Goal: Use online tool/utility: Use online tool/utility

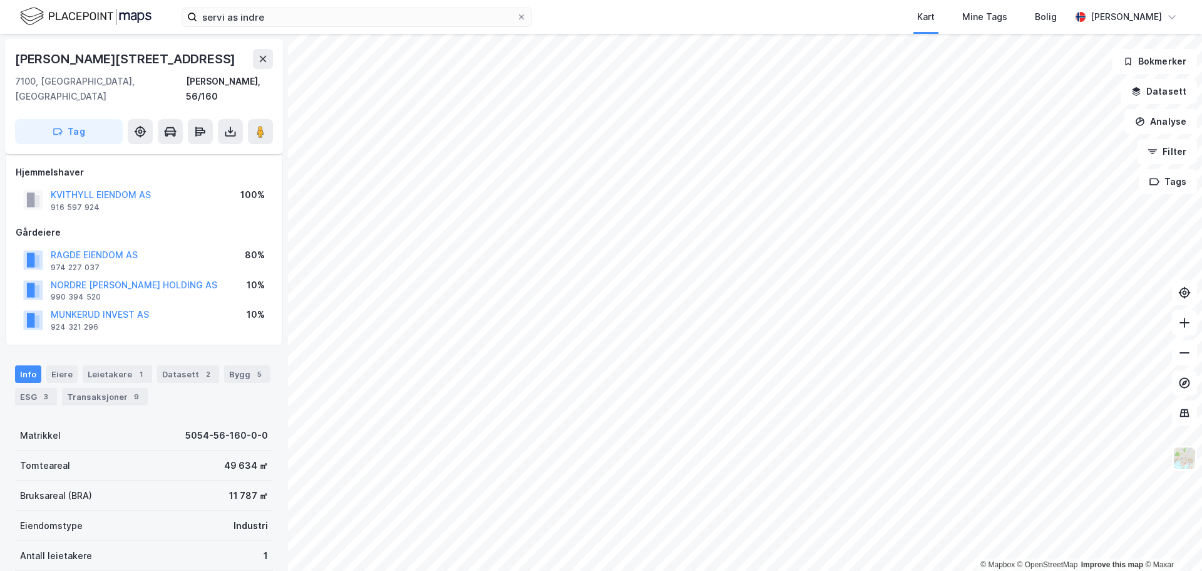
scroll to position [31, 0]
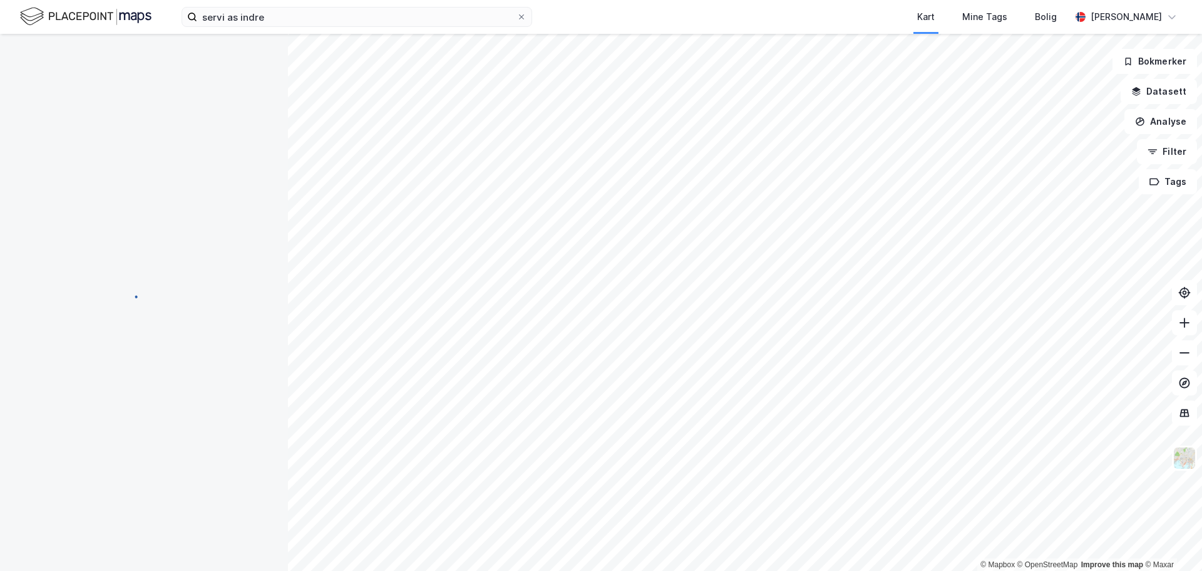
scroll to position [31, 0]
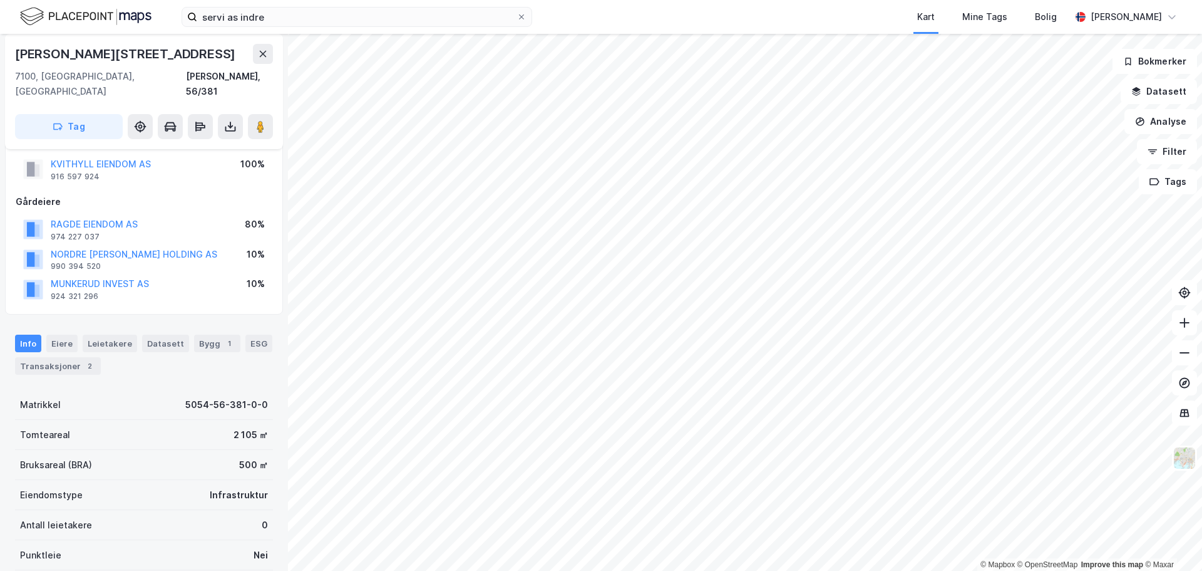
scroll to position [31, 0]
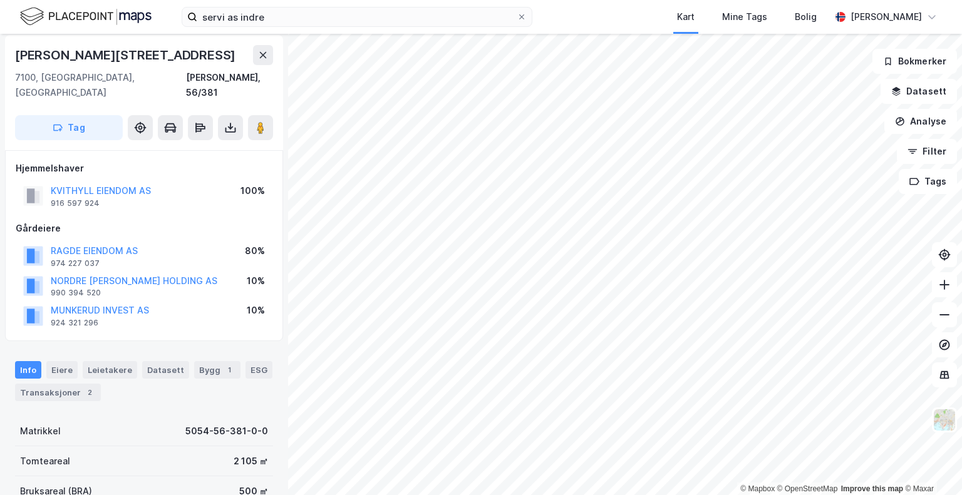
scroll to position [4, 0]
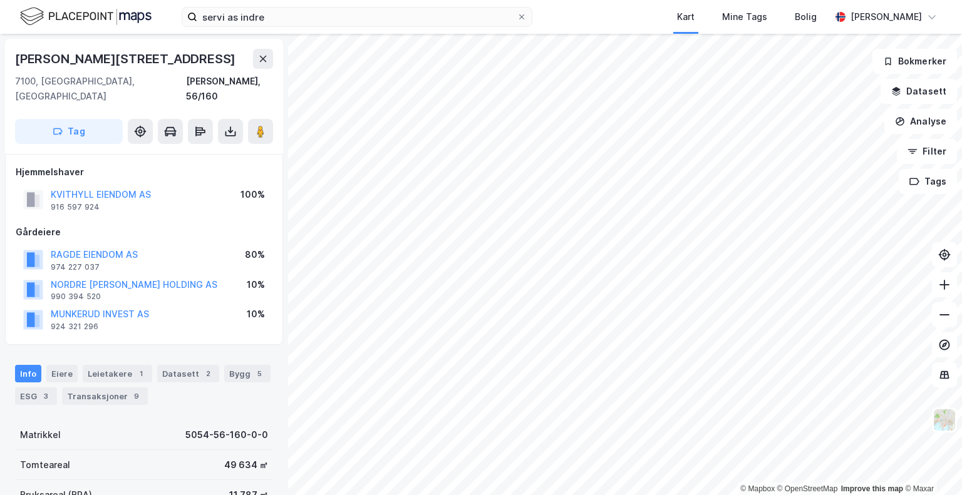
scroll to position [4, 0]
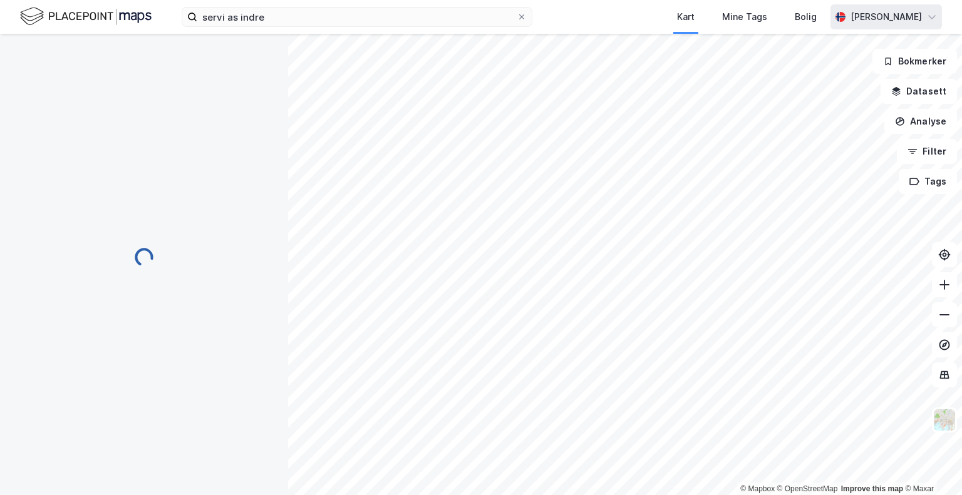
scroll to position [4, 0]
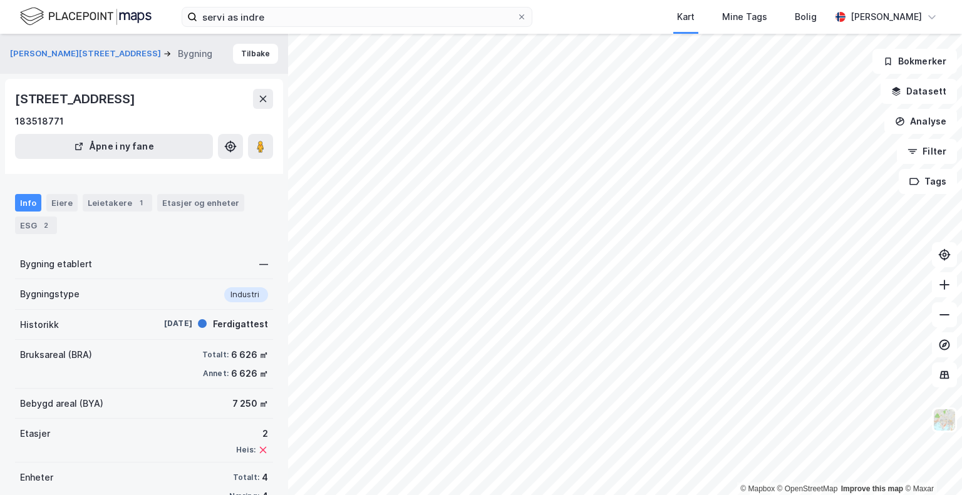
scroll to position [4, 0]
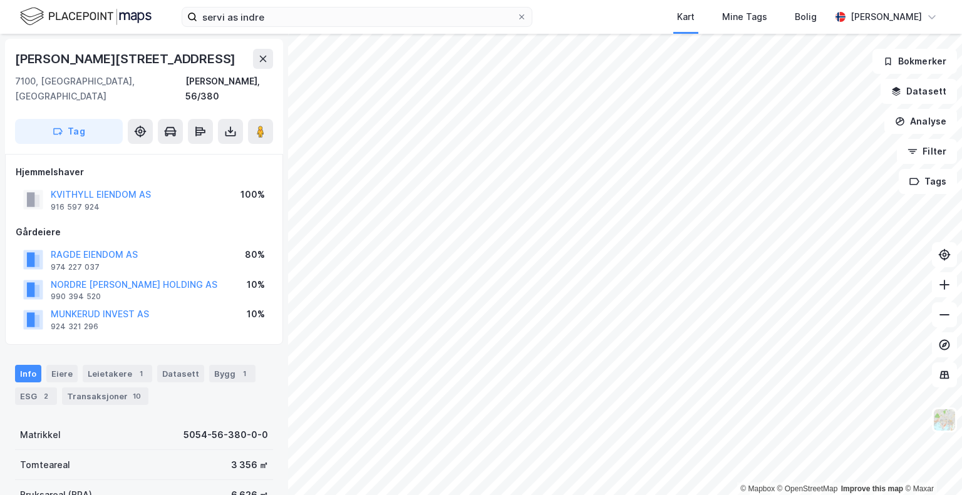
scroll to position [4, 0]
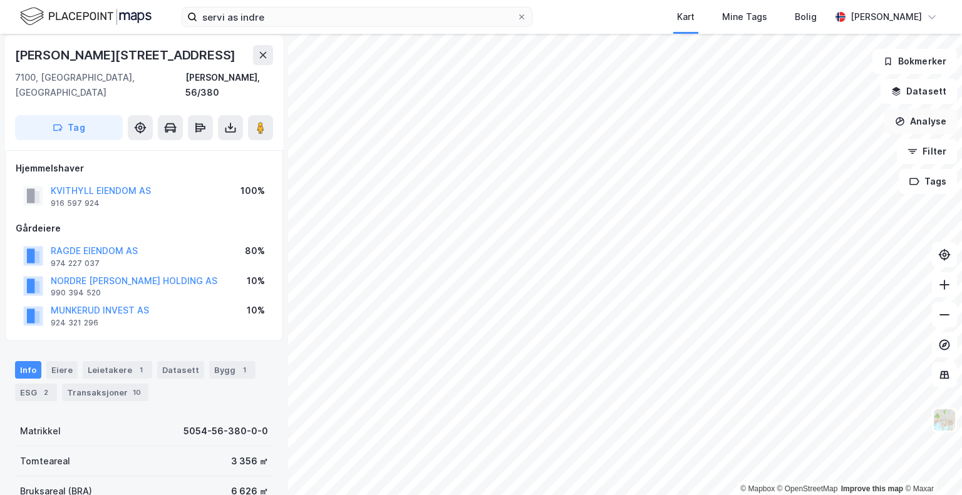
click at [932, 118] on button "Analyse" at bounding box center [920, 121] width 73 height 25
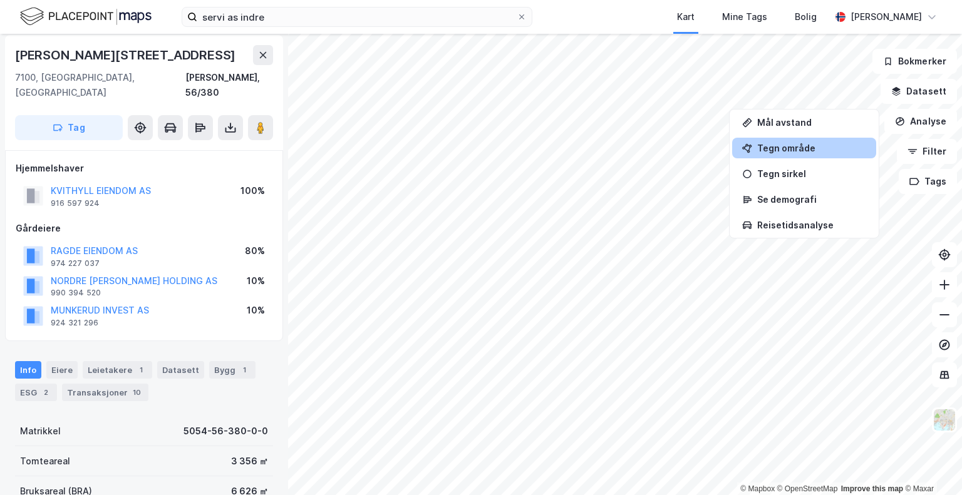
click at [788, 154] on div "Tegn område" at bounding box center [804, 148] width 144 height 21
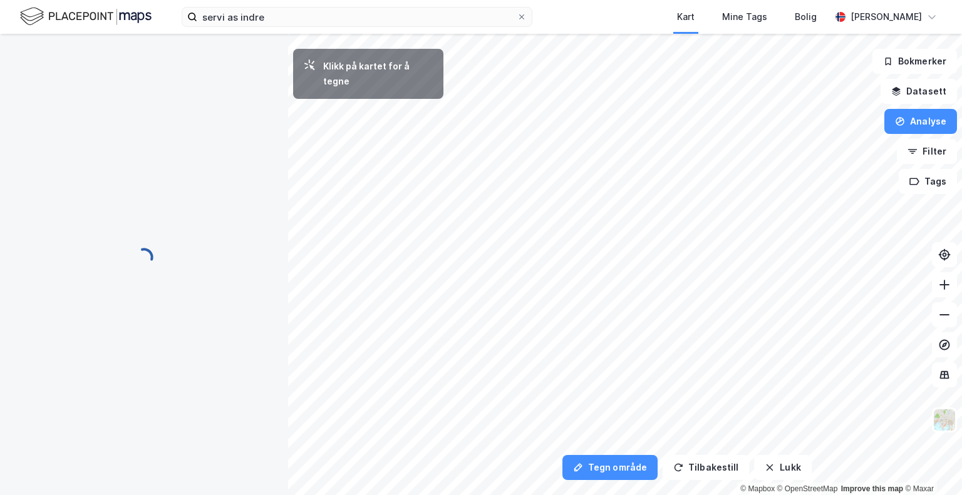
scroll to position [0, 0]
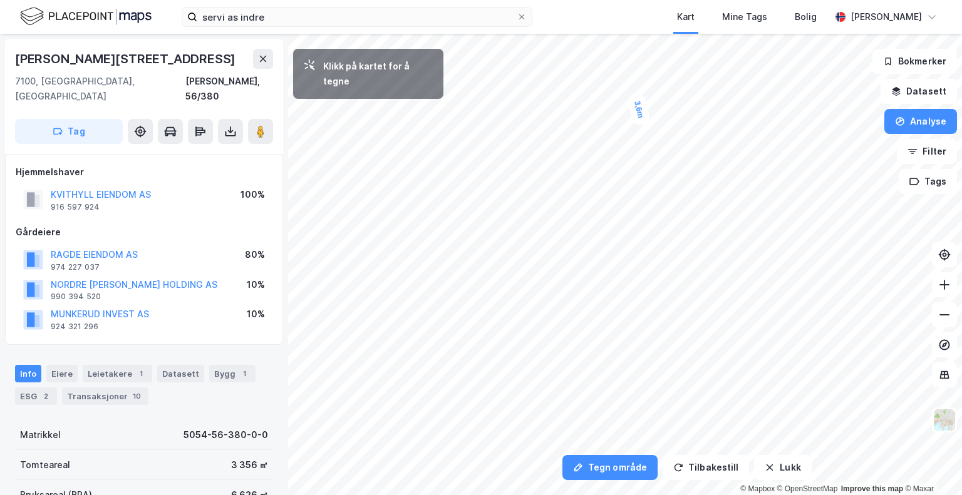
click at [640, 115] on div "3,6m" at bounding box center [638, 109] width 24 height 35
click at [711, 260] on div "10,6m" at bounding box center [715, 276] width 24 height 39
click at [684, 242] on div "10,6m" at bounding box center [698, 251] width 40 height 34
click at [656, 102] on div "6,4m" at bounding box center [647, 103] width 34 height 21
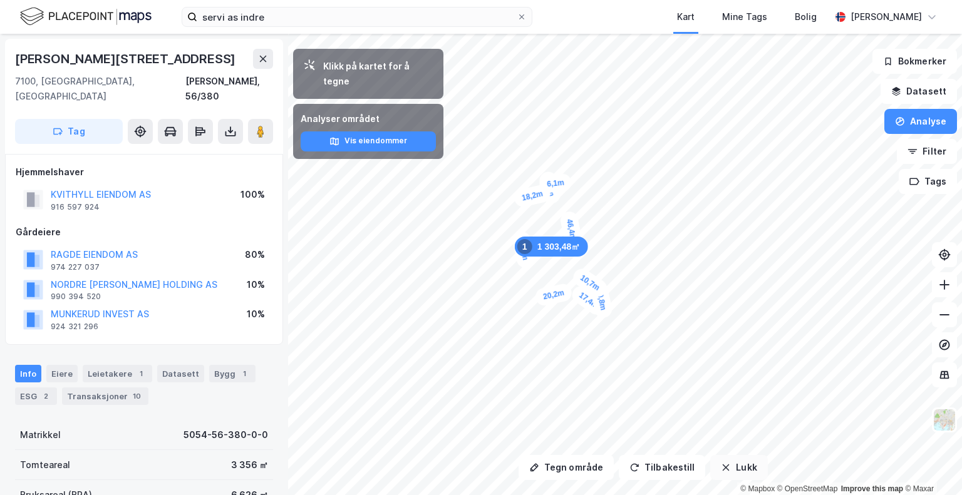
click at [749, 475] on button "Lukk" at bounding box center [738, 467] width 57 height 25
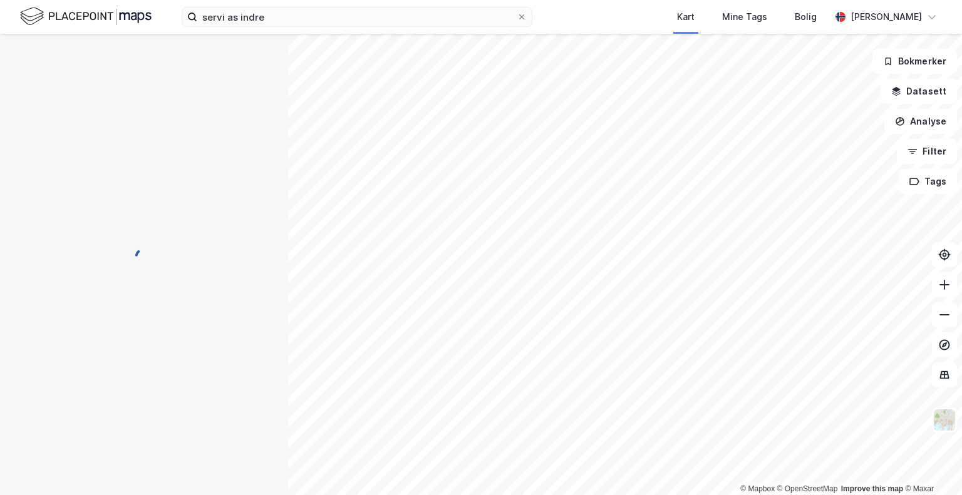
scroll to position [4, 0]
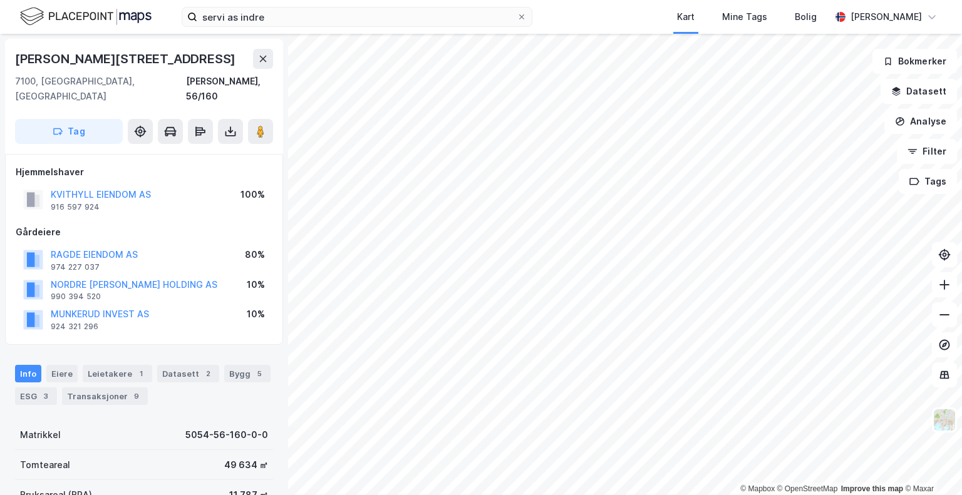
scroll to position [4, 0]
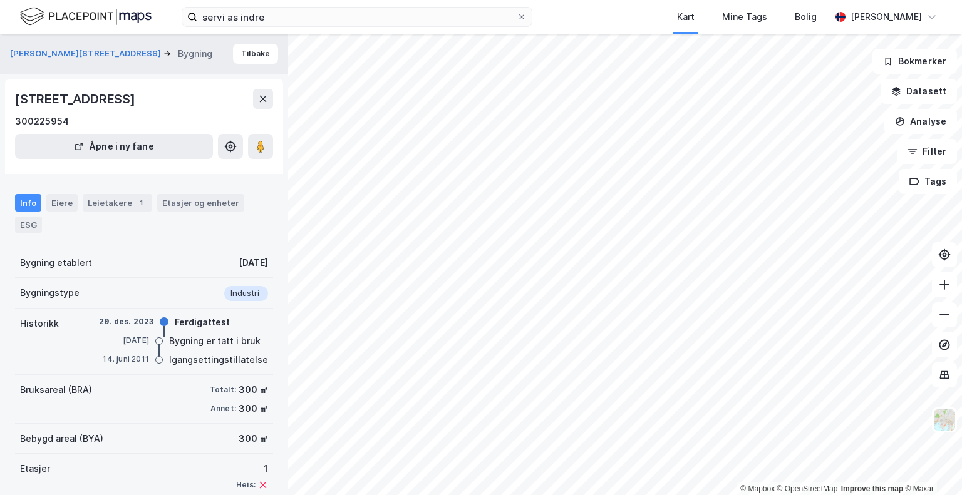
scroll to position [4, 0]
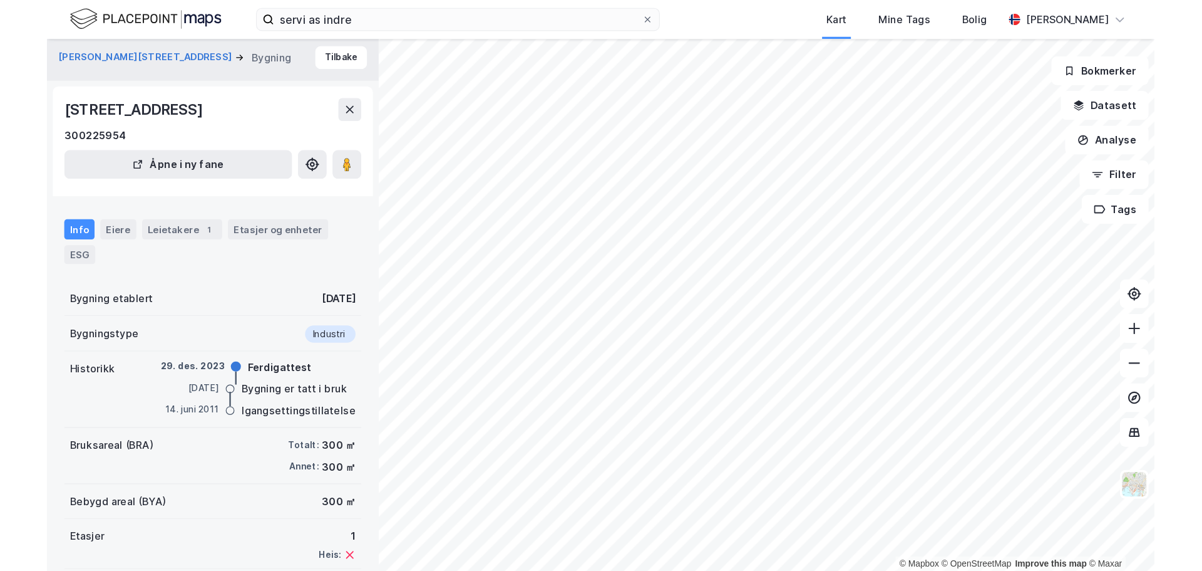
scroll to position [44, 0]
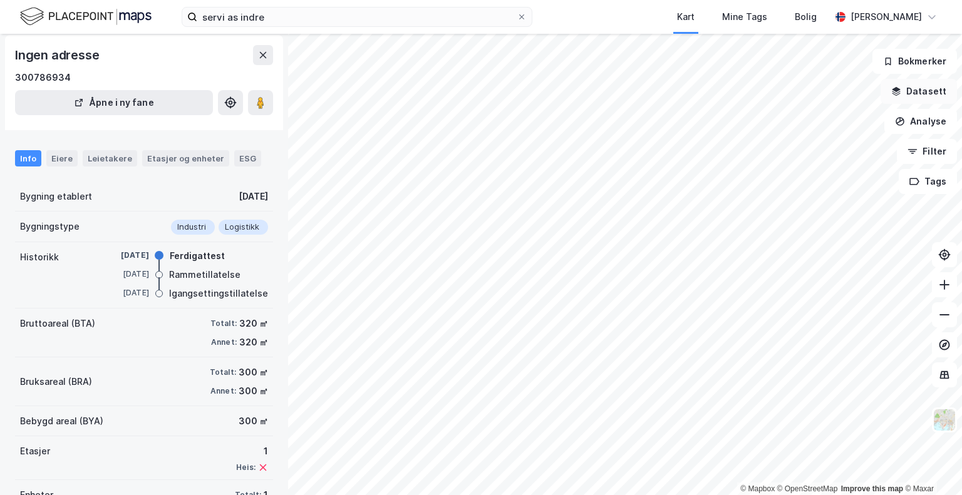
click at [913, 88] on button "Datasett" at bounding box center [919, 91] width 76 height 25
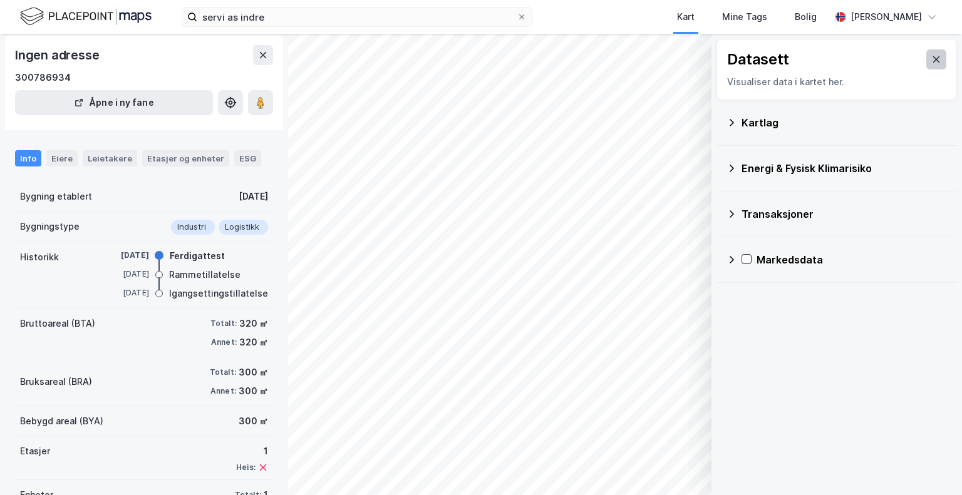
click at [927, 65] on button at bounding box center [936, 59] width 20 height 20
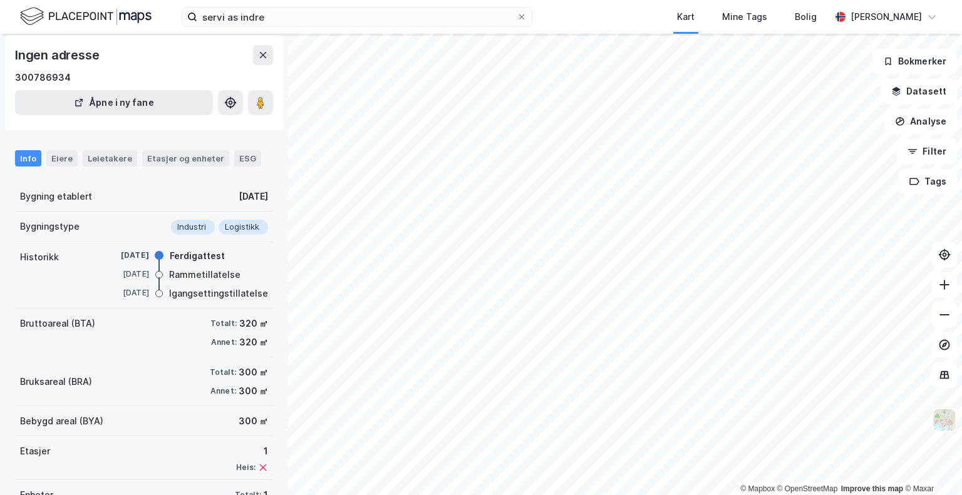
click at [952, 427] on img at bounding box center [945, 420] width 24 height 24
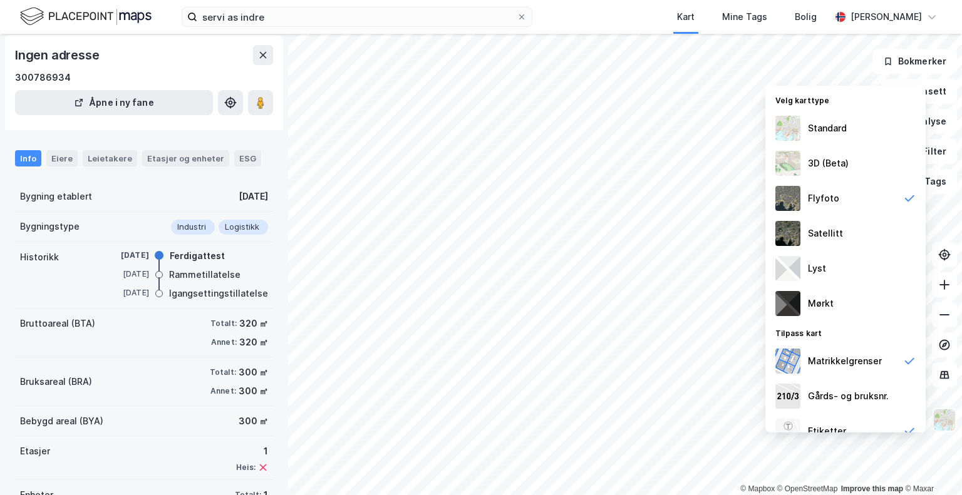
click at [948, 421] on img at bounding box center [945, 420] width 24 height 24
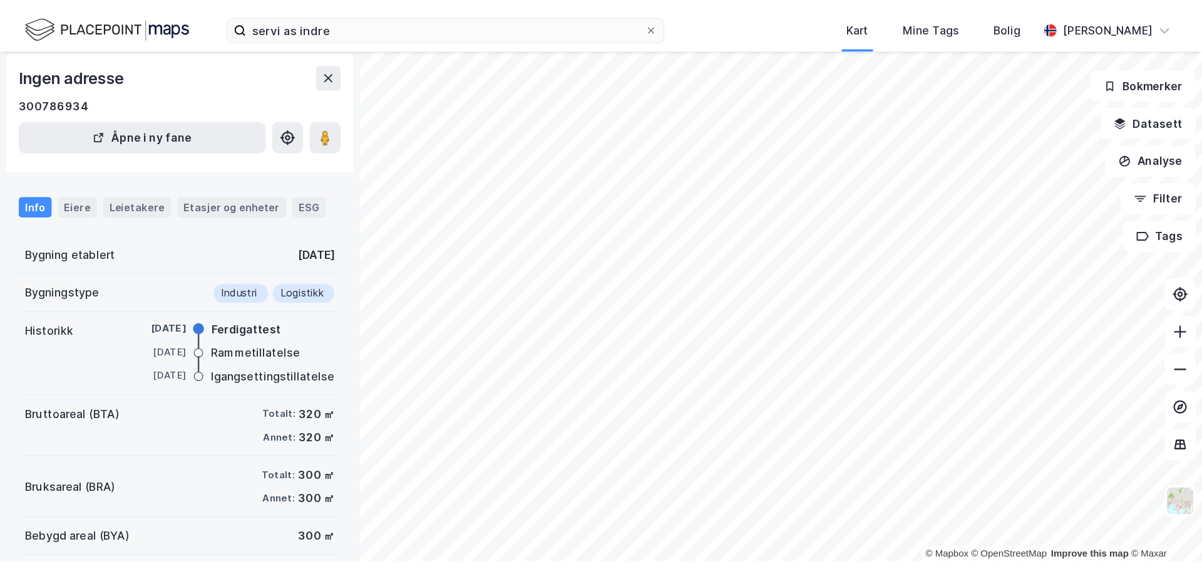
scroll to position [18, 0]
